Goal: Task Accomplishment & Management: Use online tool/utility

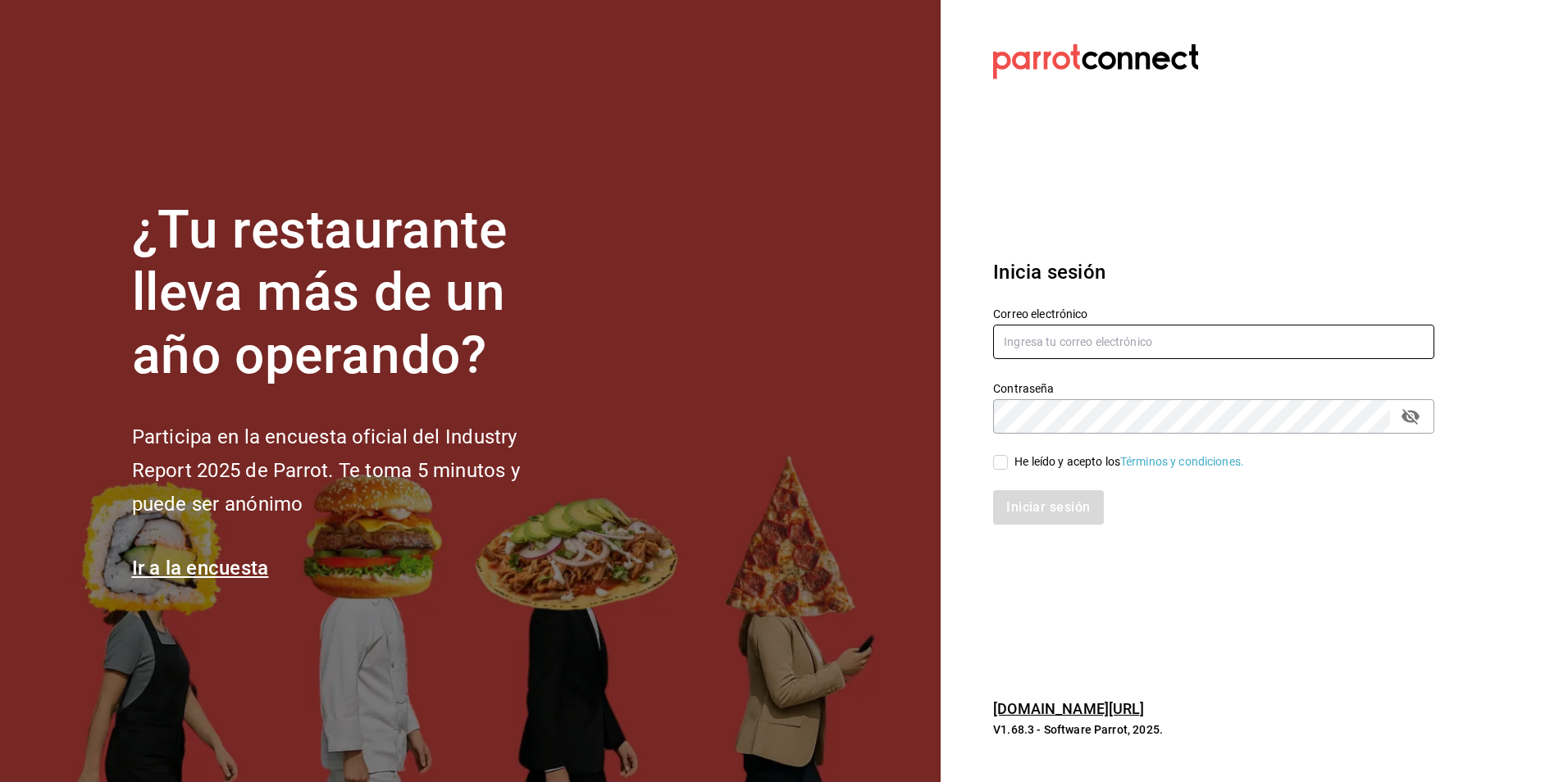
drag, startPoint x: 1138, startPoint y: 347, endPoint x: 1121, endPoint y: 337, distance: 19.7
click at [1138, 347] on input "text" at bounding box center [1213, 341] width 441 height 34
paste input "nominassushizone@gmail.com"
type input "nominassushizone@gmail.com"
click at [1003, 465] on input "He leído y acepto los Términos y condiciones." at bounding box center [1000, 462] width 15 height 15
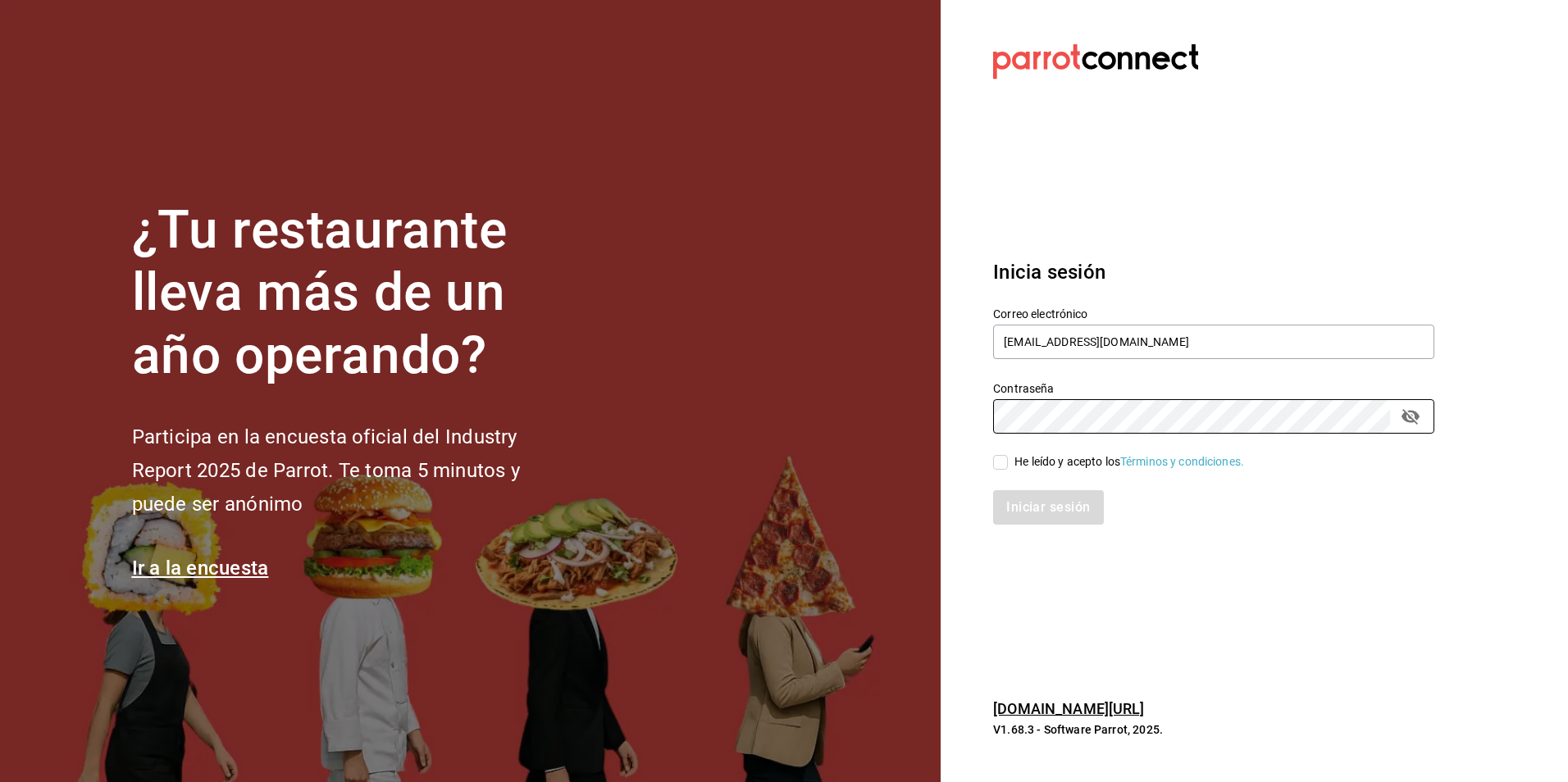
checkbox input "true"
click at [1057, 507] on button "Iniciar sesión" at bounding box center [1048, 508] width 111 height 34
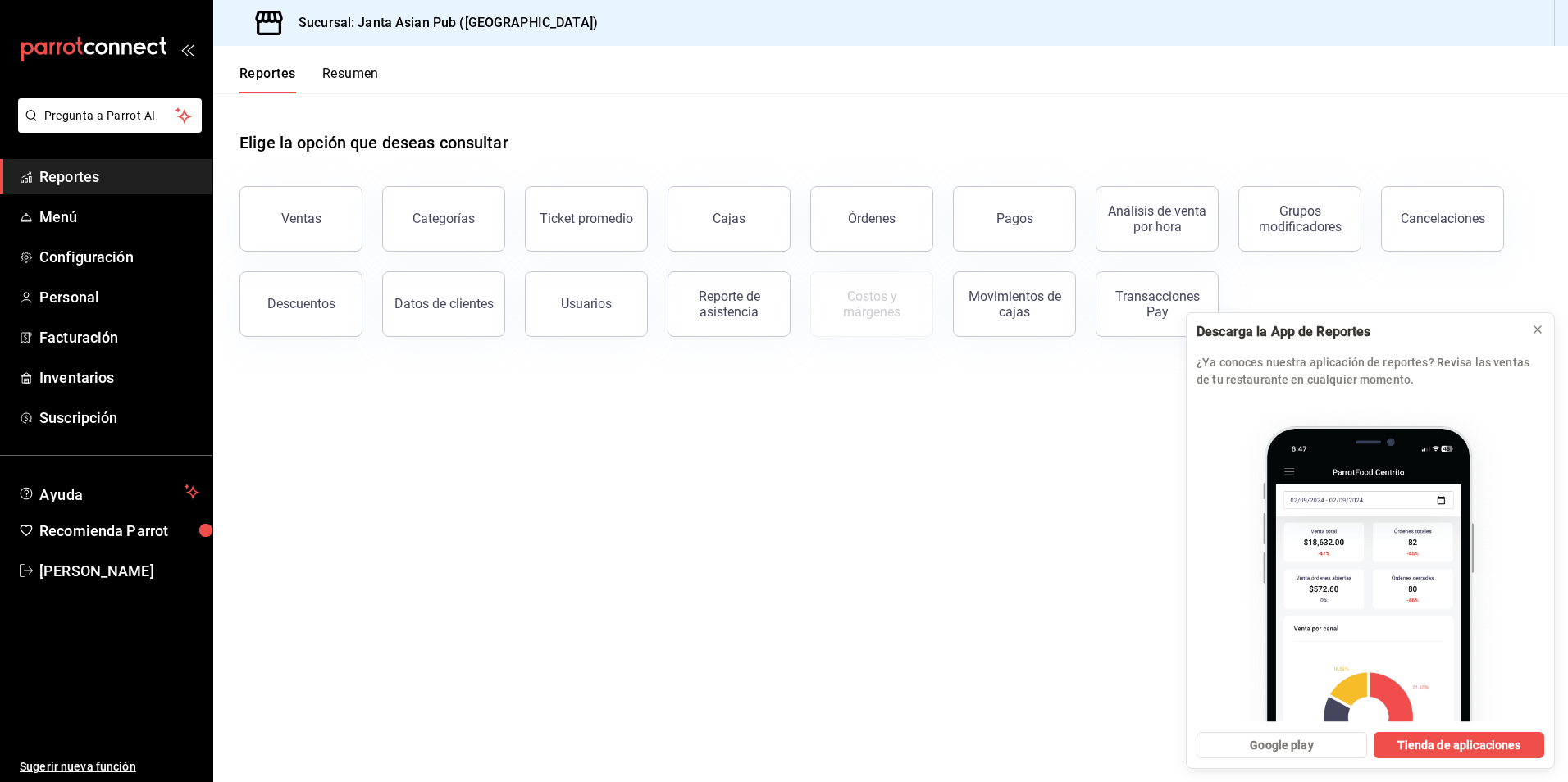
click at [744, 315] on div "Reporte de asistencia" at bounding box center [729, 304] width 102 height 31
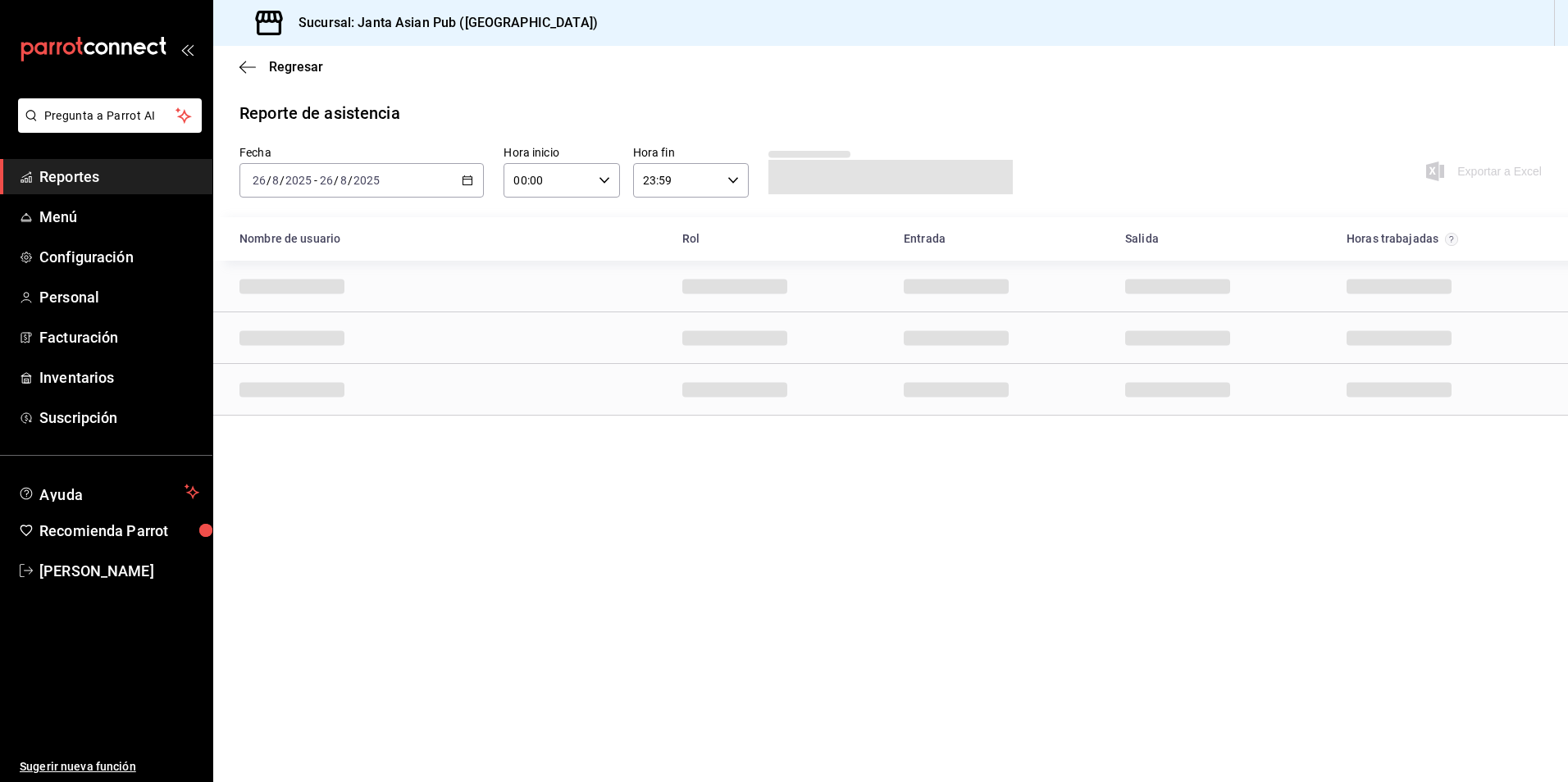
click at [598, 186] on div "00:00 Hora inicio" at bounding box center [561, 180] width 116 height 34
click at [454, 182] on div at bounding box center [784, 391] width 1568 height 782
click at [340, 182] on input "8" at bounding box center [344, 180] width 9 height 13
click at [263, 179] on input "26" at bounding box center [259, 180] width 15 height 13
click at [279, 273] on span "Ayer" at bounding box center [317, 266] width 127 height 17
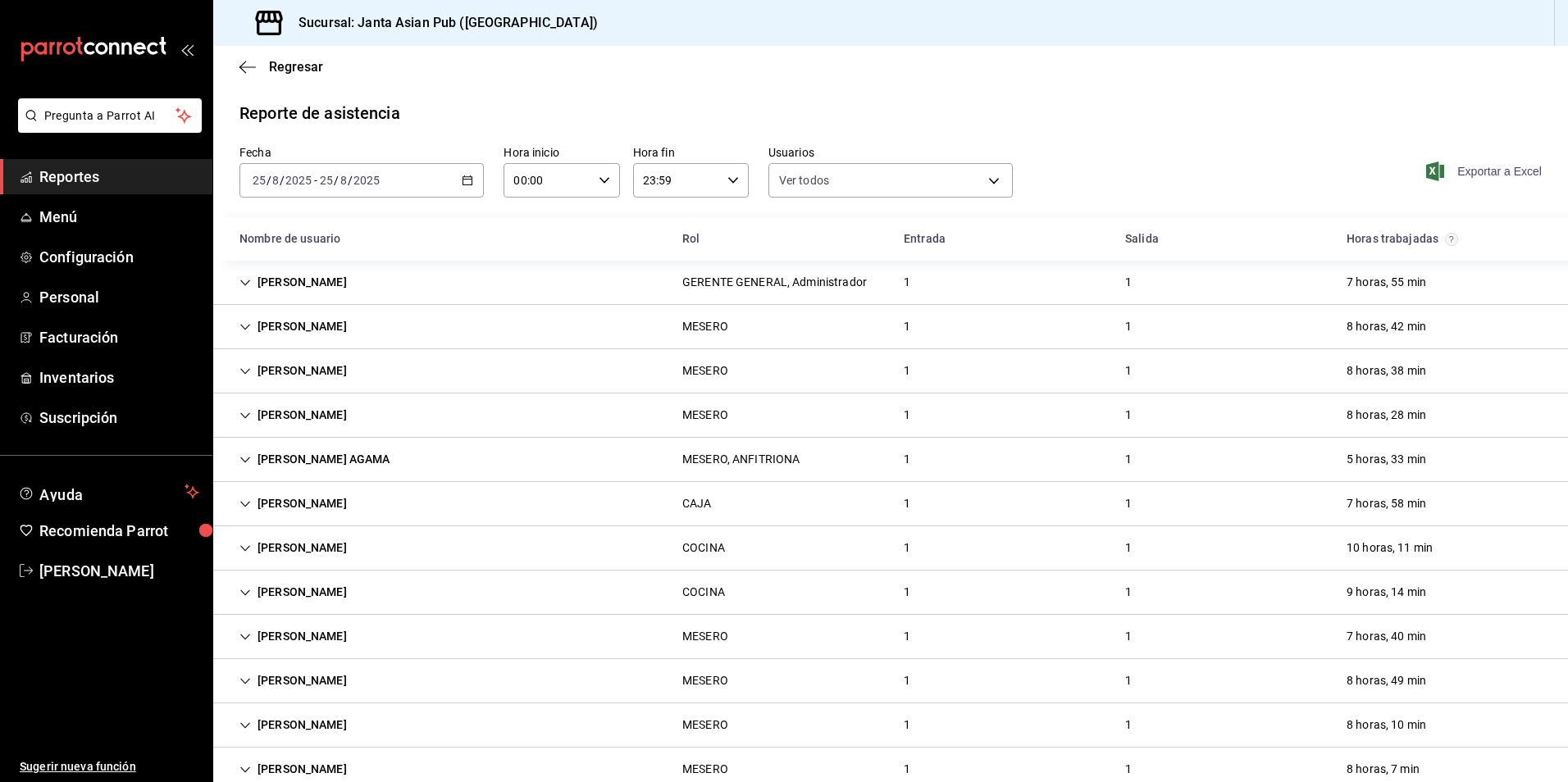
click at [1468, 173] on font "Exportar a Excel" at bounding box center [1499, 171] width 85 height 13
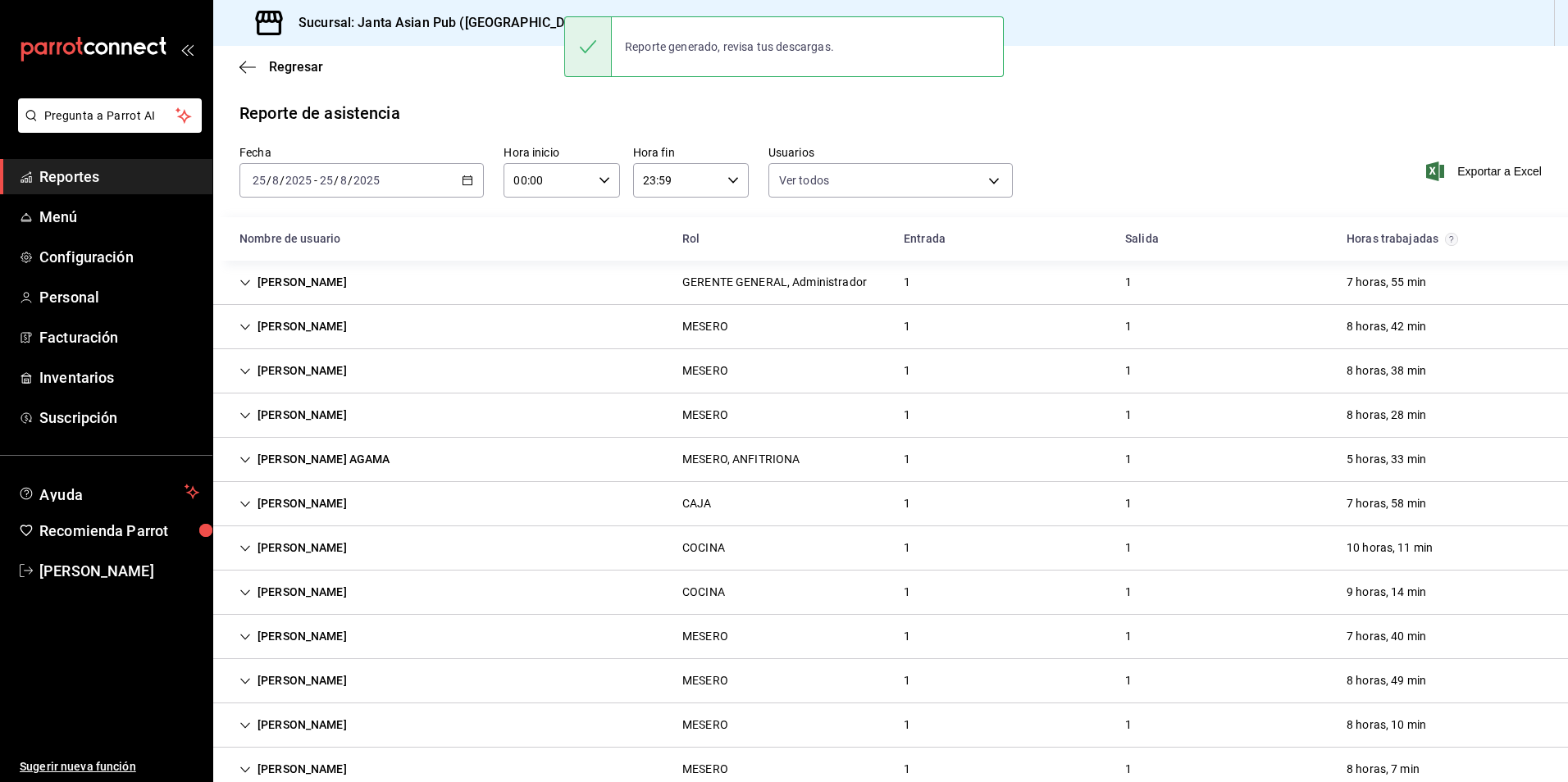
drag, startPoint x: 1085, startPoint y: 82, endPoint x: 1061, endPoint y: 81, distance: 24.0
click at [1085, 82] on div "Regresar" at bounding box center [890, 66] width 1355 height 41
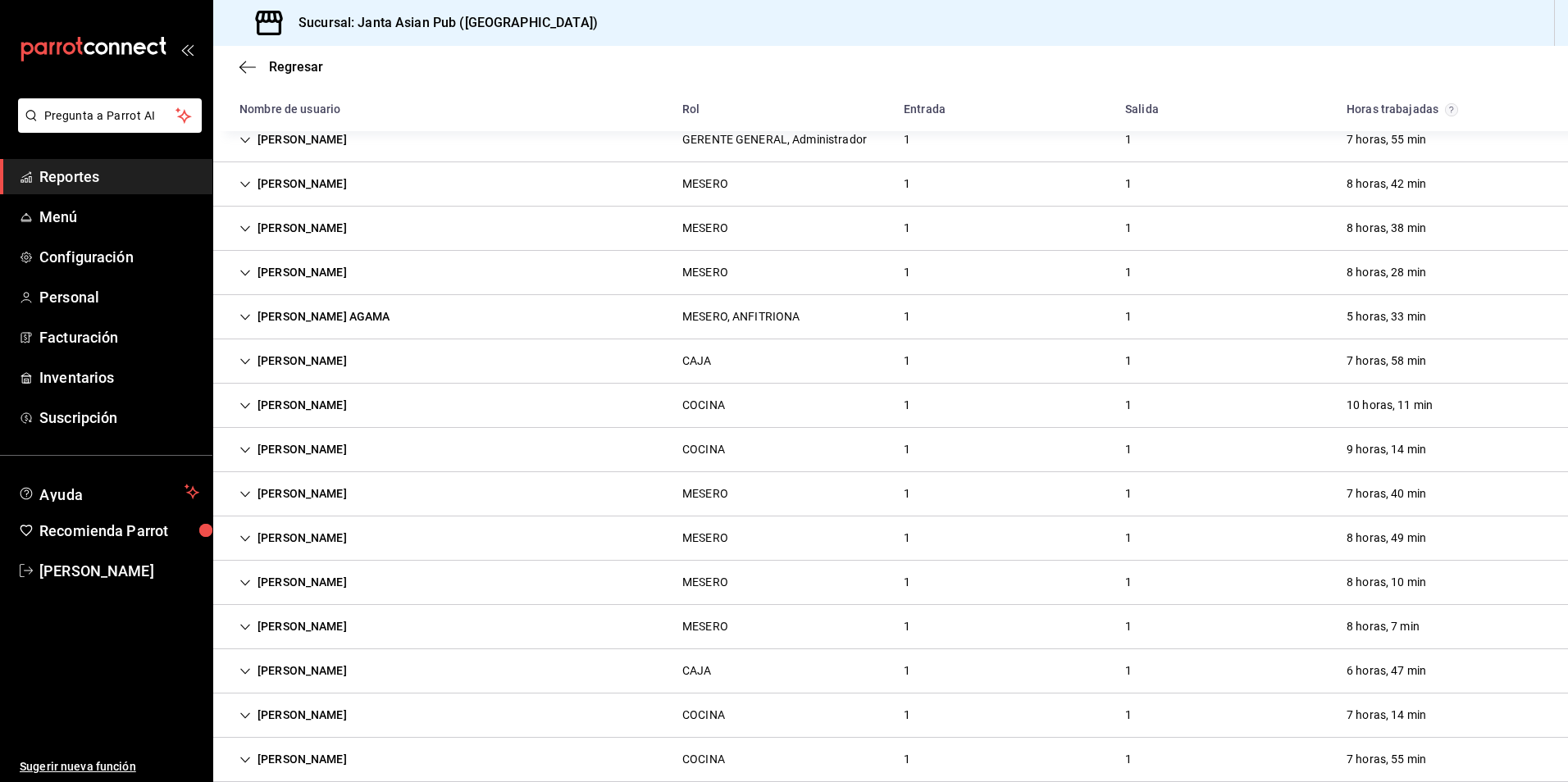
scroll to position [164, 0]
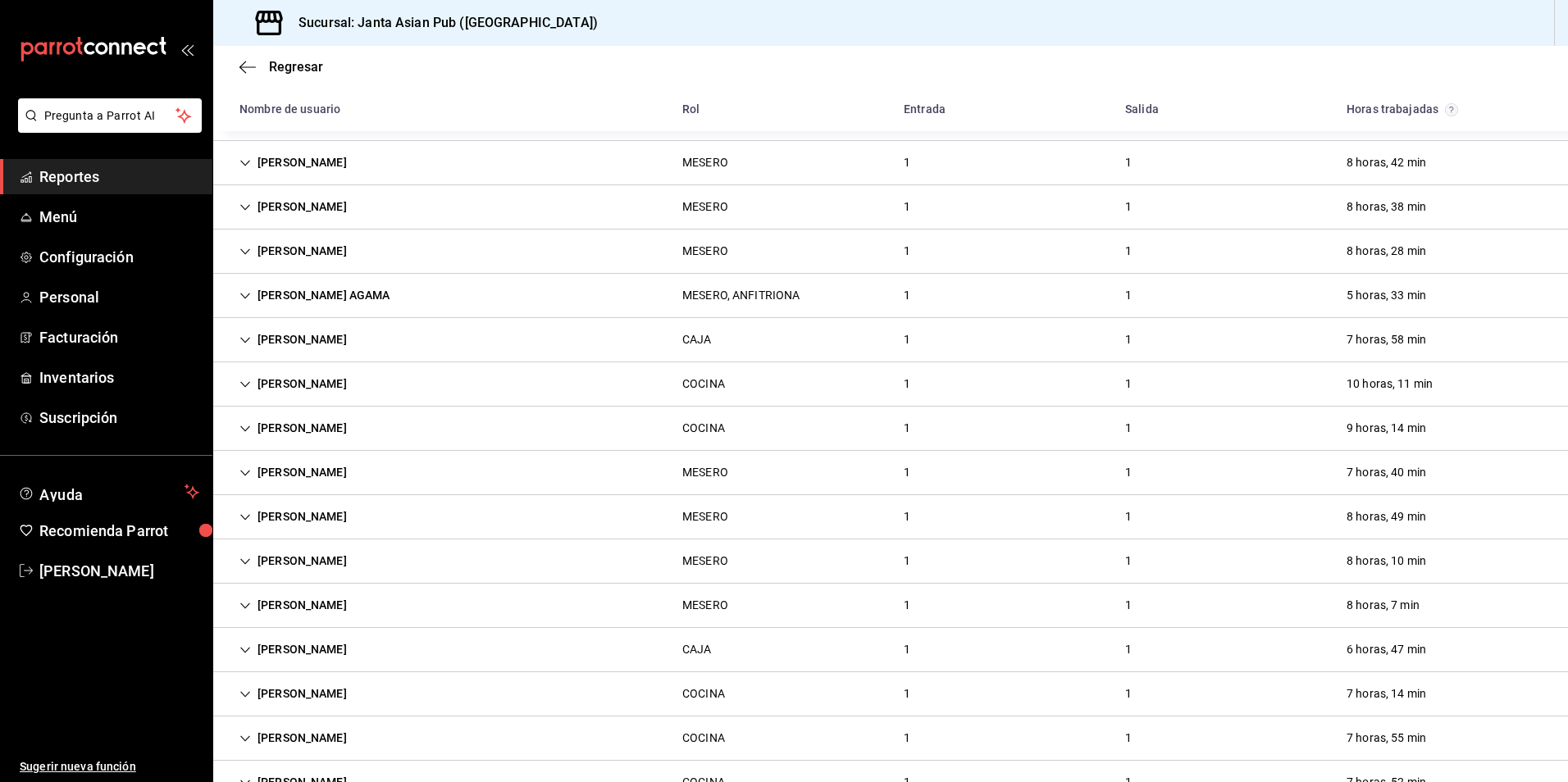
click at [347, 521] on font "[PERSON_NAME]" at bounding box center [303, 516] width 90 height 17
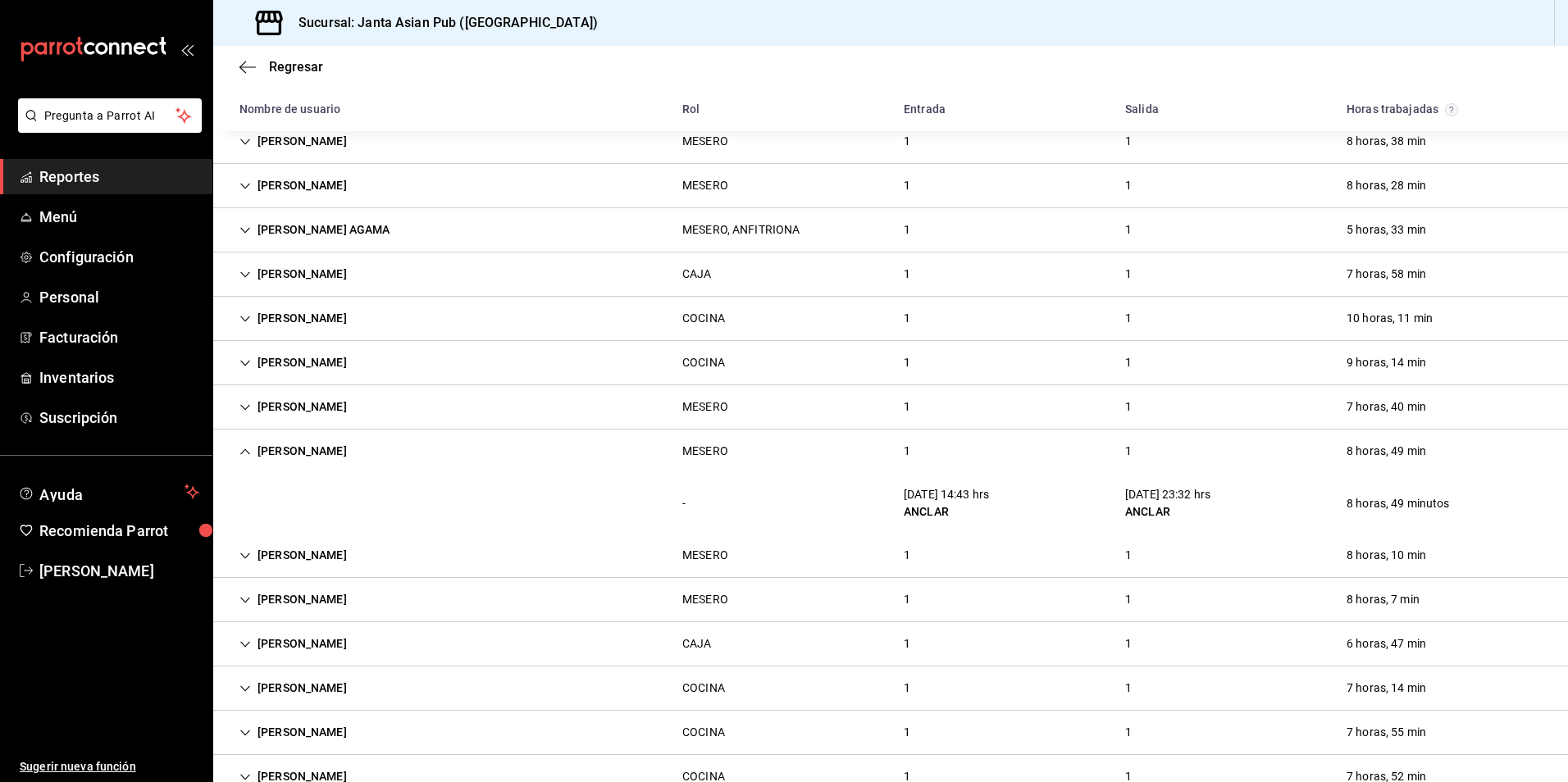
scroll to position [328, 0]
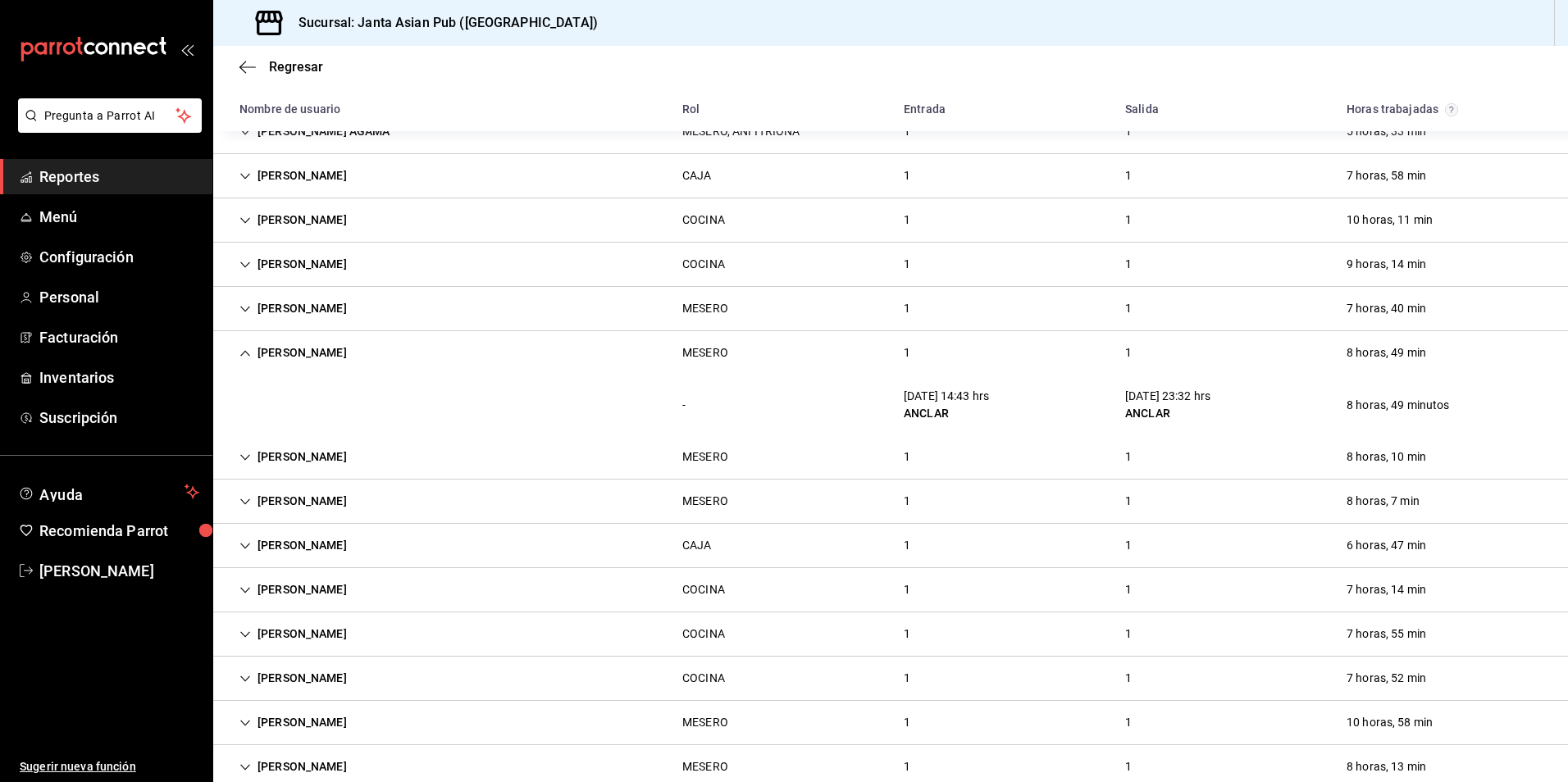
click at [301, 348] on font "[PERSON_NAME]" at bounding box center [303, 353] width 90 height 17
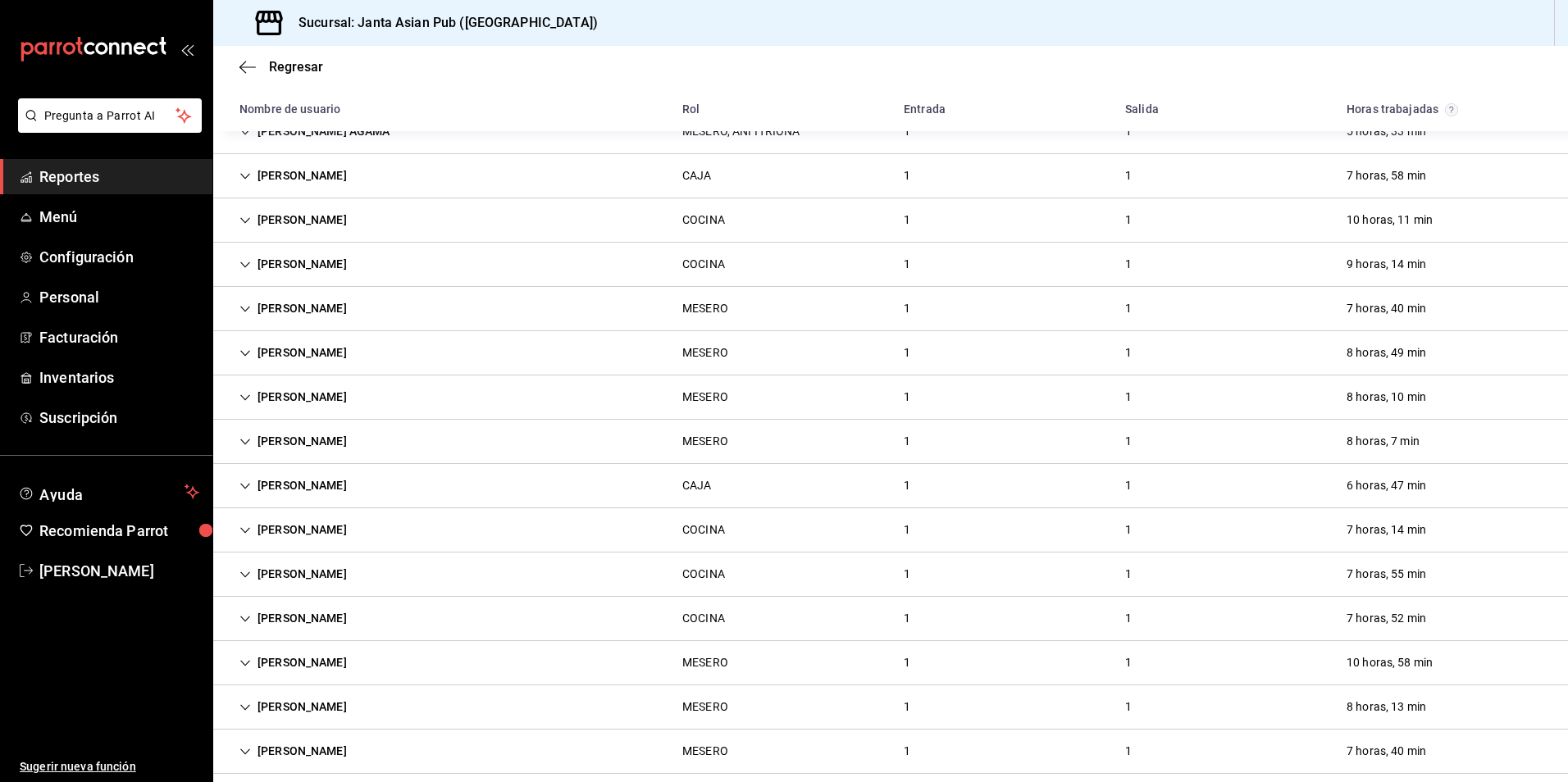
click at [314, 435] on font "[PERSON_NAME]" at bounding box center [303, 441] width 90 height 17
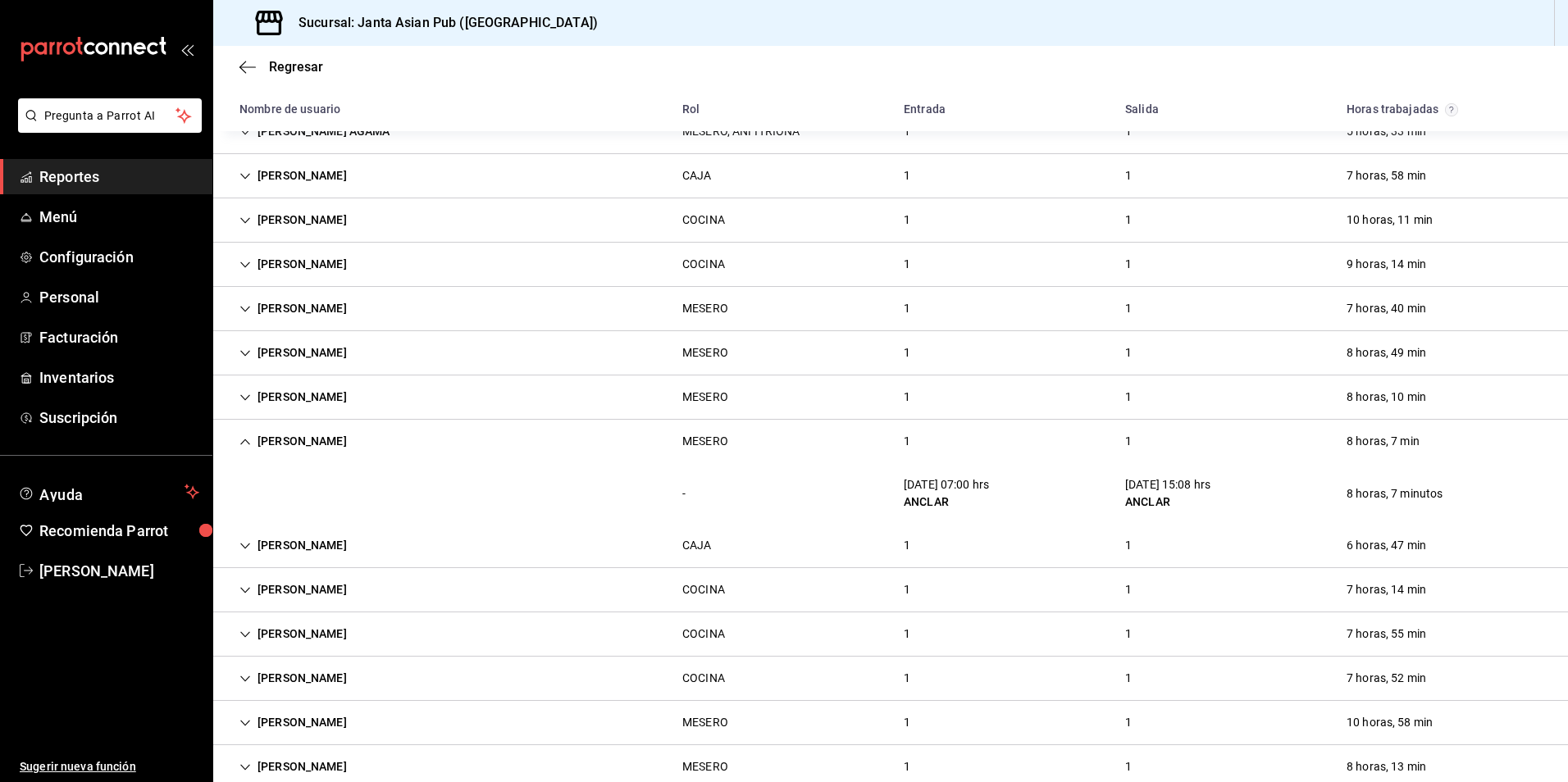
click at [319, 436] on font "[PERSON_NAME]" at bounding box center [303, 441] width 90 height 17
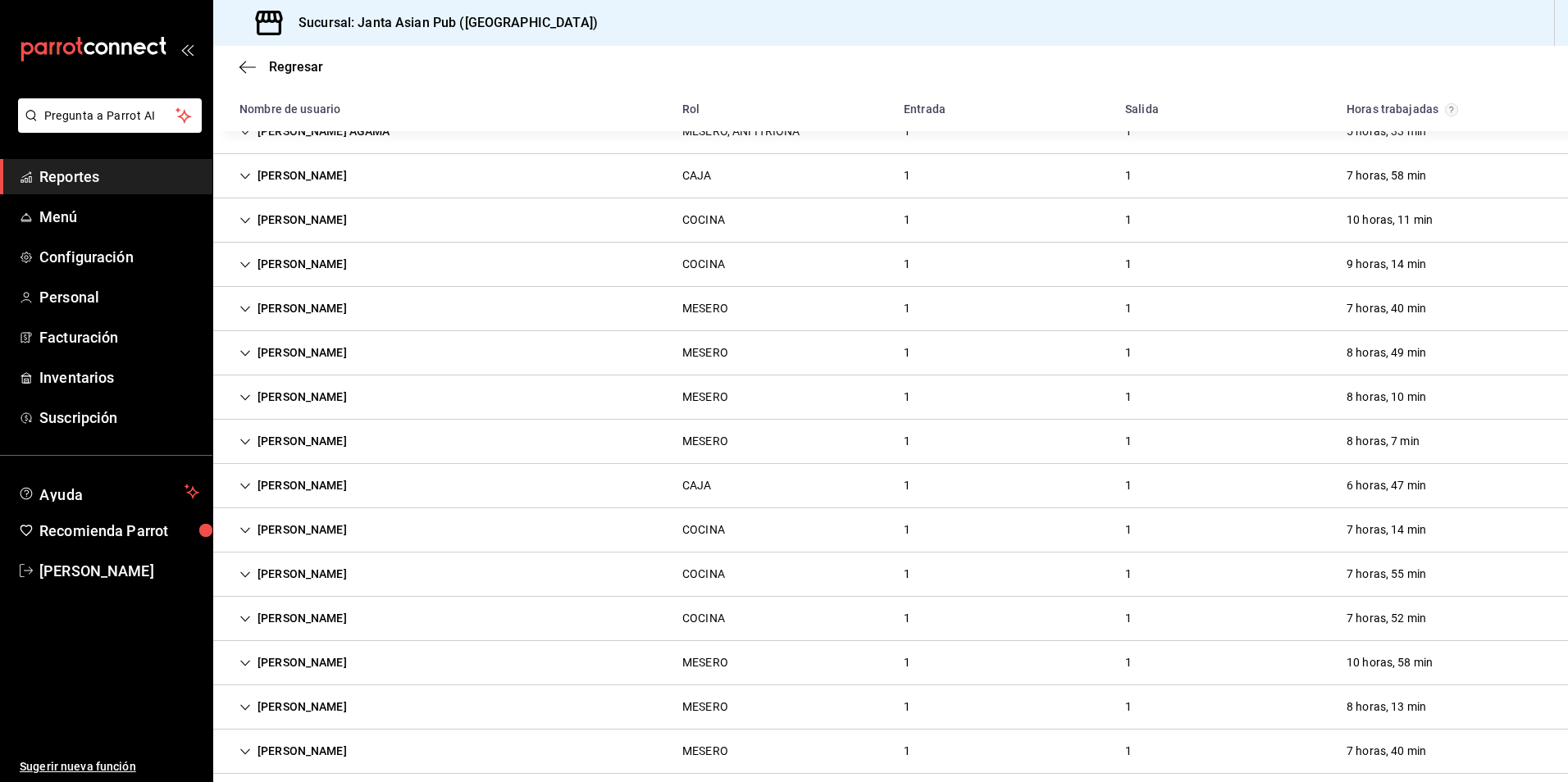
click at [306, 483] on font "[PERSON_NAME]" at bounding box center [303, 485] width 90 height 17
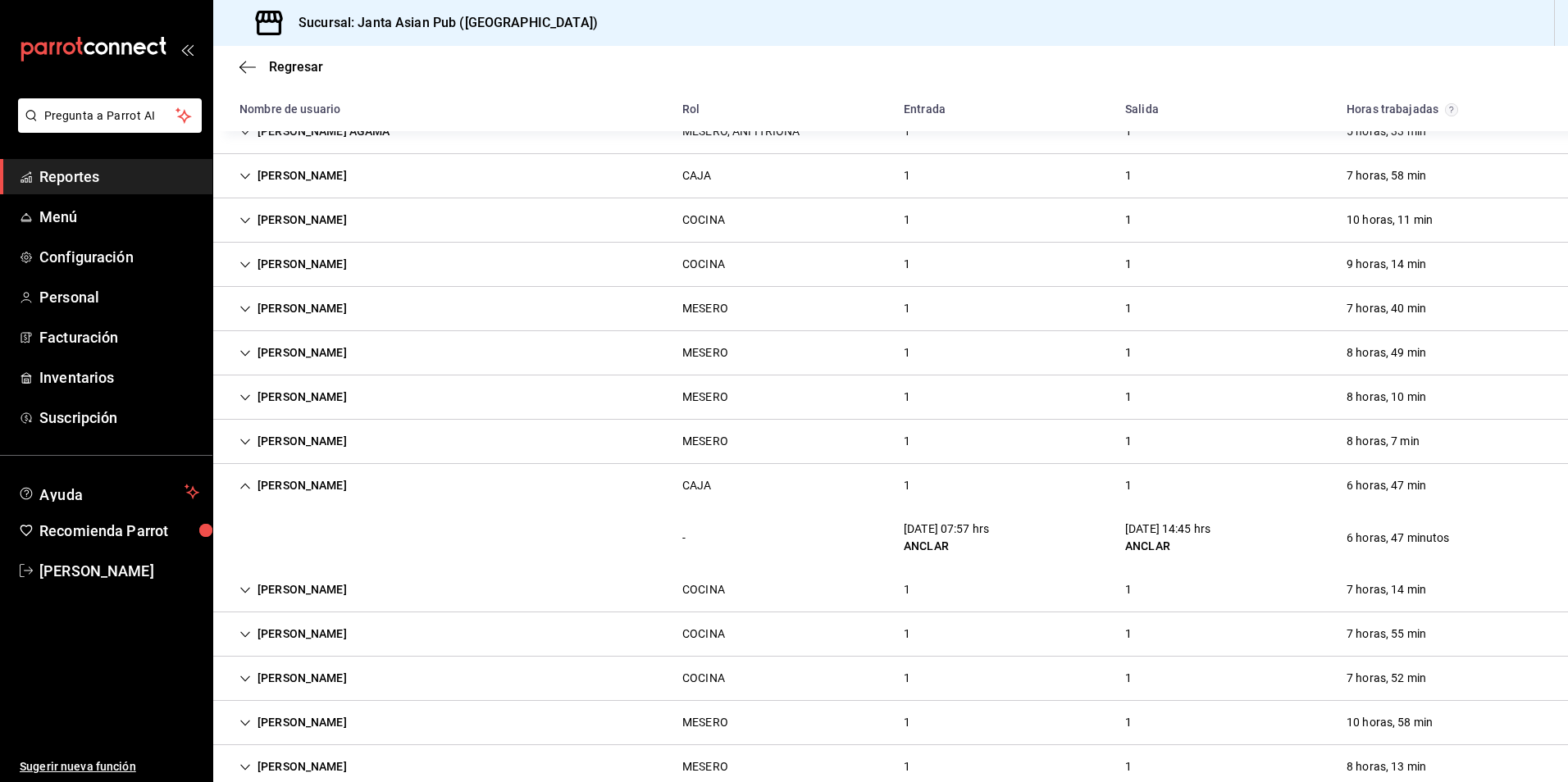
click at [306, 483] on font "[PERSON_NAME]" at bounding box center [303, 485] width 90 height 17
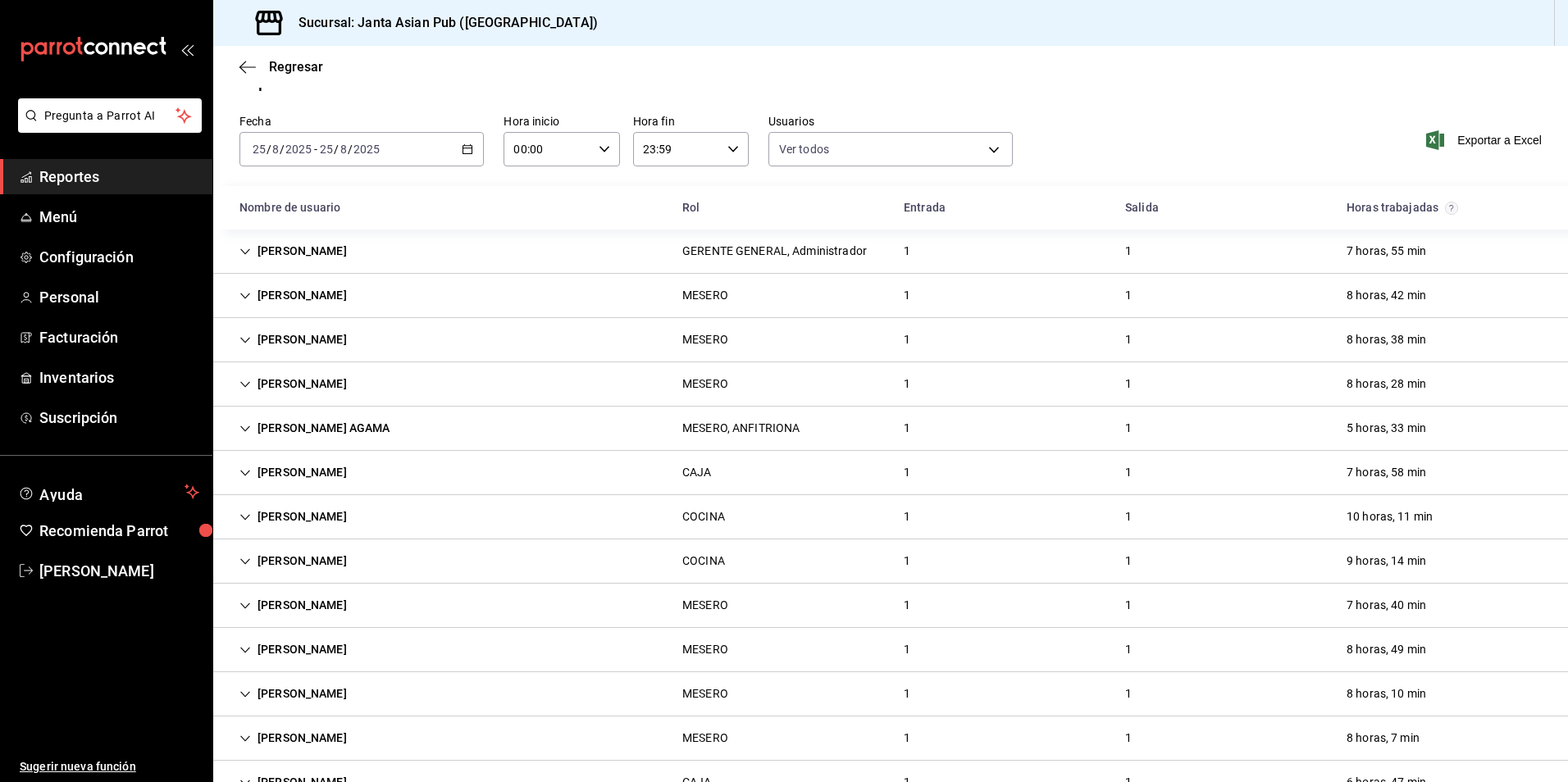
scroll to position [0, 0]
